Goal: Information Seeking & Learning: Check status

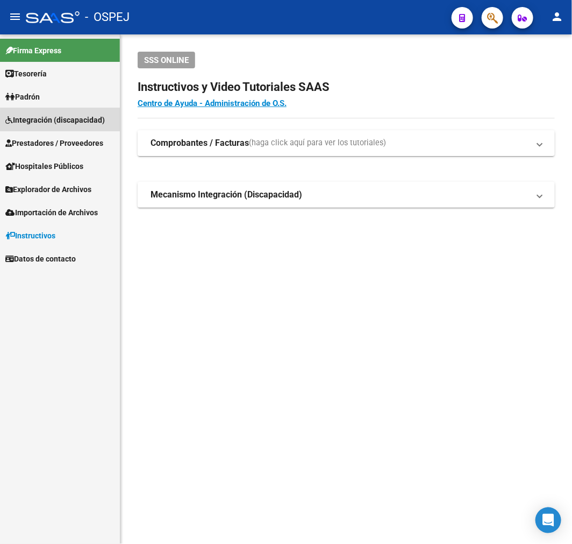
click at [95, 125] on span "Integración (discapacidad)" at bounding box center [54, 120] width 99 height 12
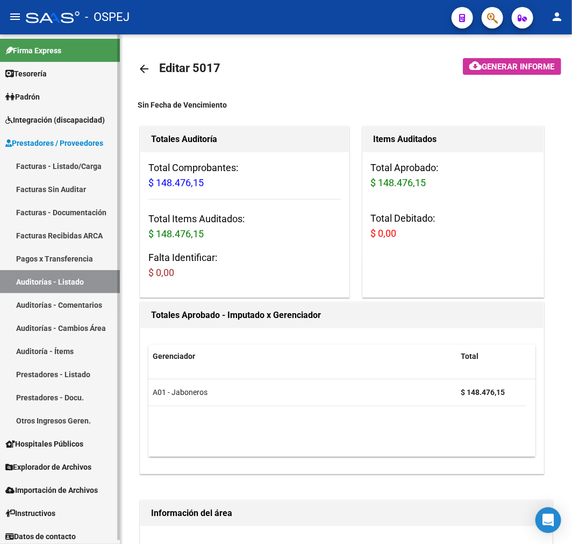
scroll to position [0, 12]
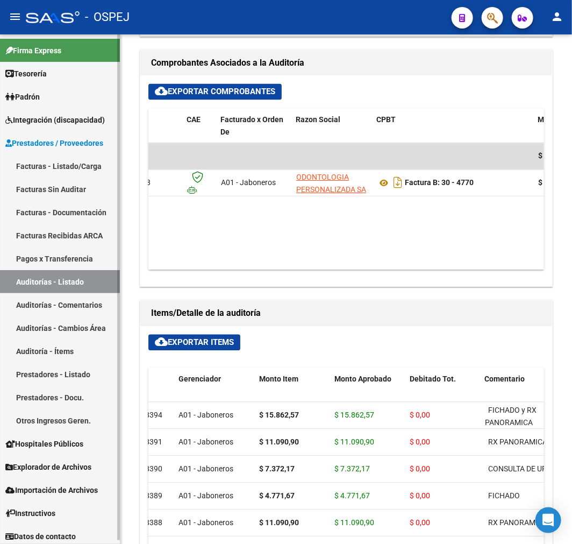
click at [62, 290] on link "Auditorías - Listado" at bounding box center [60, 281] width 120 height 23
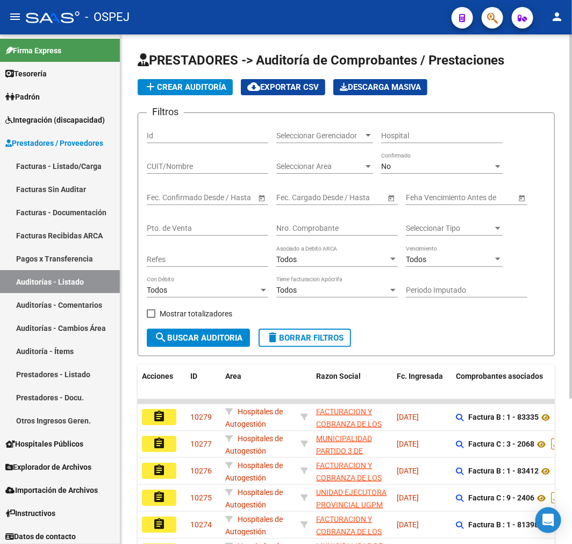
click at [440, 168] on div "No" at bounding box center [437, 166] width 112 height 9
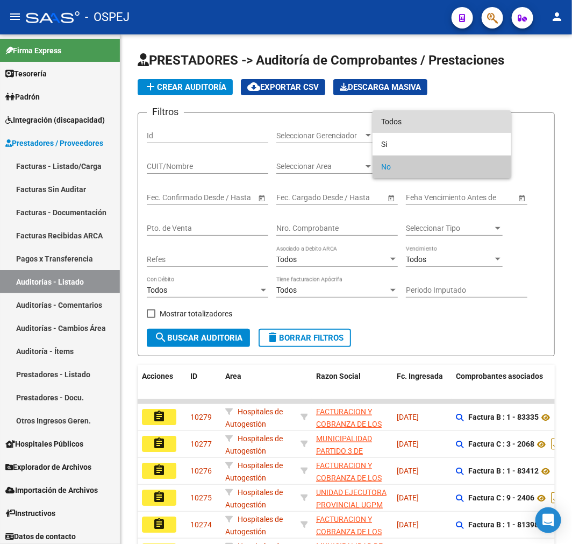
click at [448, 123] on span "Todos" at bounding box center [442, 121] width 122 height 23
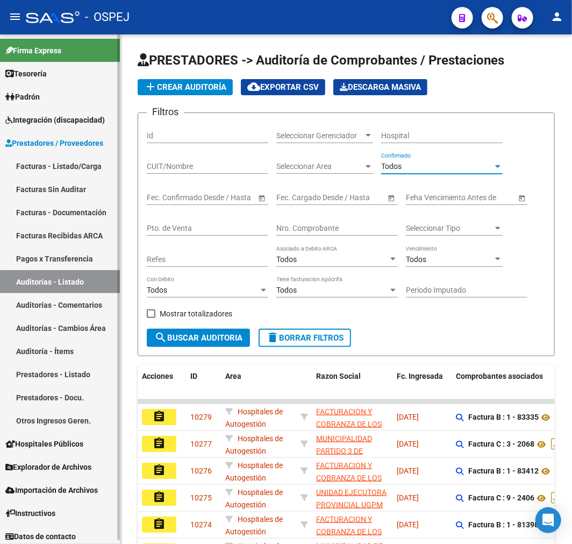
click at [89, 126] on link "Integración (discapacidad)" at bounding box center [60, 119] width 120 height 23
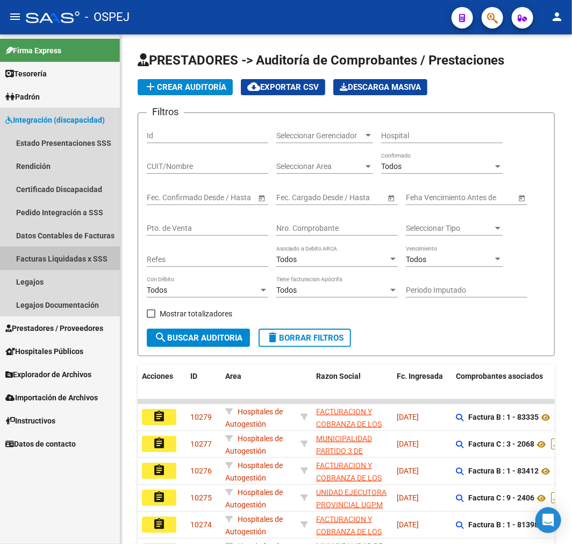
click at [89, 249] on link "Facturas Liquidadas x SSS" at bounding box center [60, 258] width 120 height 23
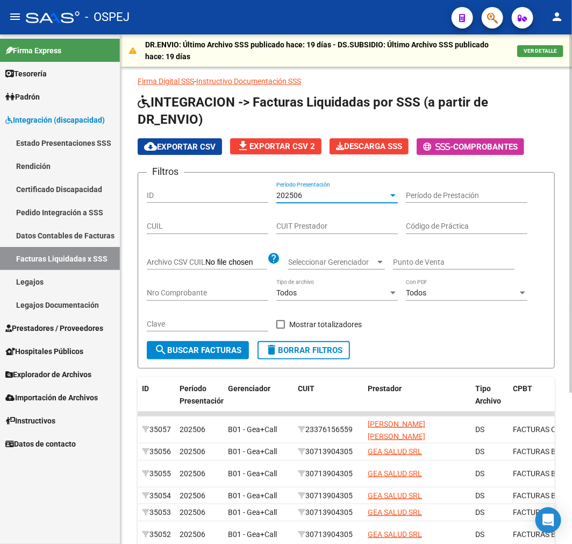
click at [305, 194] on div "202506" at bounding box center [332, 195] width 112 height 9
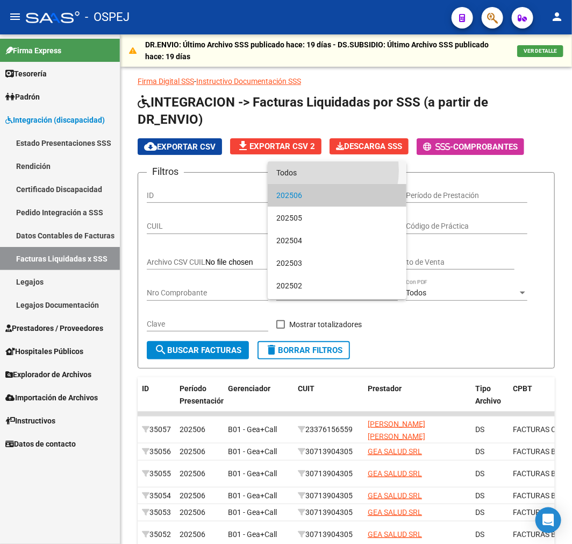
click at [319, 170] on span "Todos" at bounding box center [337, 172] width 122 height 23
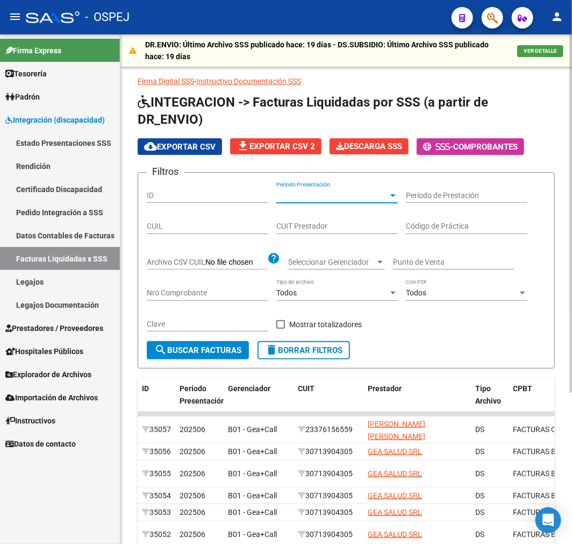
click at [183, 287] on div "Nro Comprobante" at bounding box center [208, 290] width 122 height 22
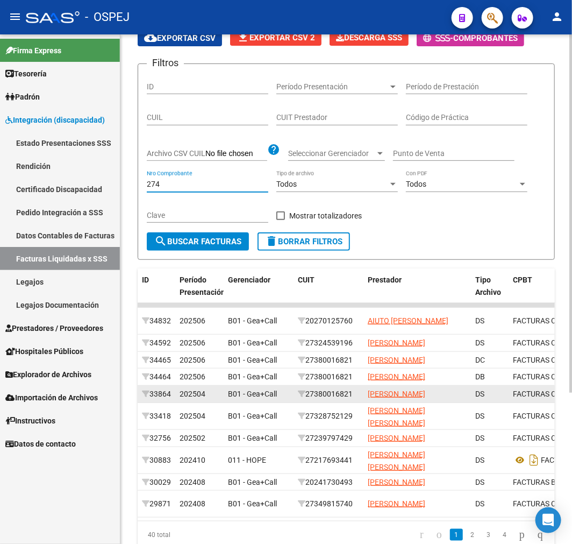
scroll to position [119, 0]
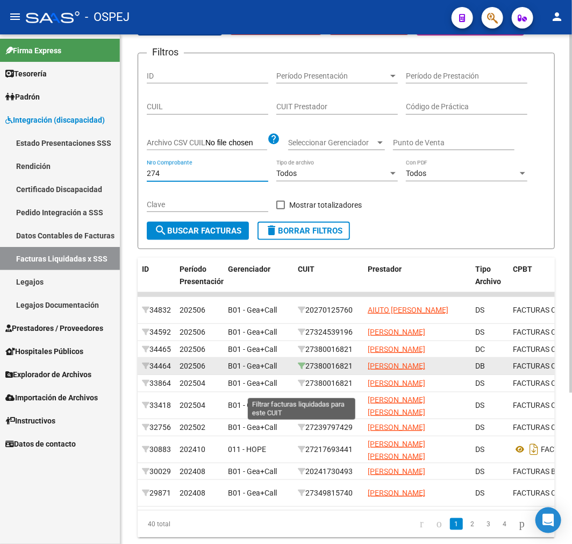
type input "274"
click at [304, 369] on icon at bounding box center [302, 366] width 8 height 8
type input "27-38001682-1"
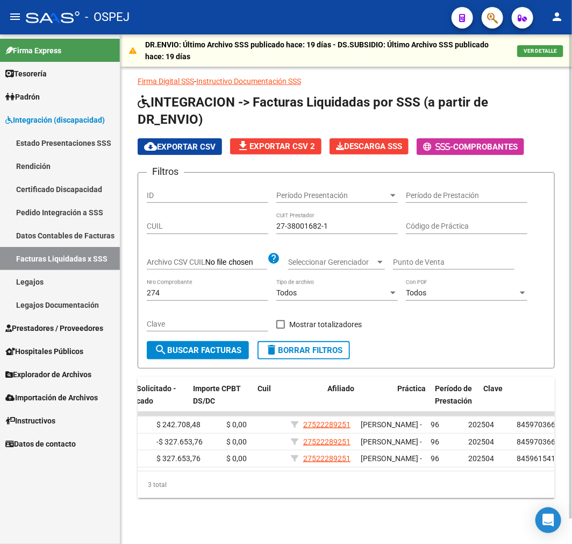
scroll to position [0, 787]
